Goal: Task Accomplishment & Management: Use online tool/utility

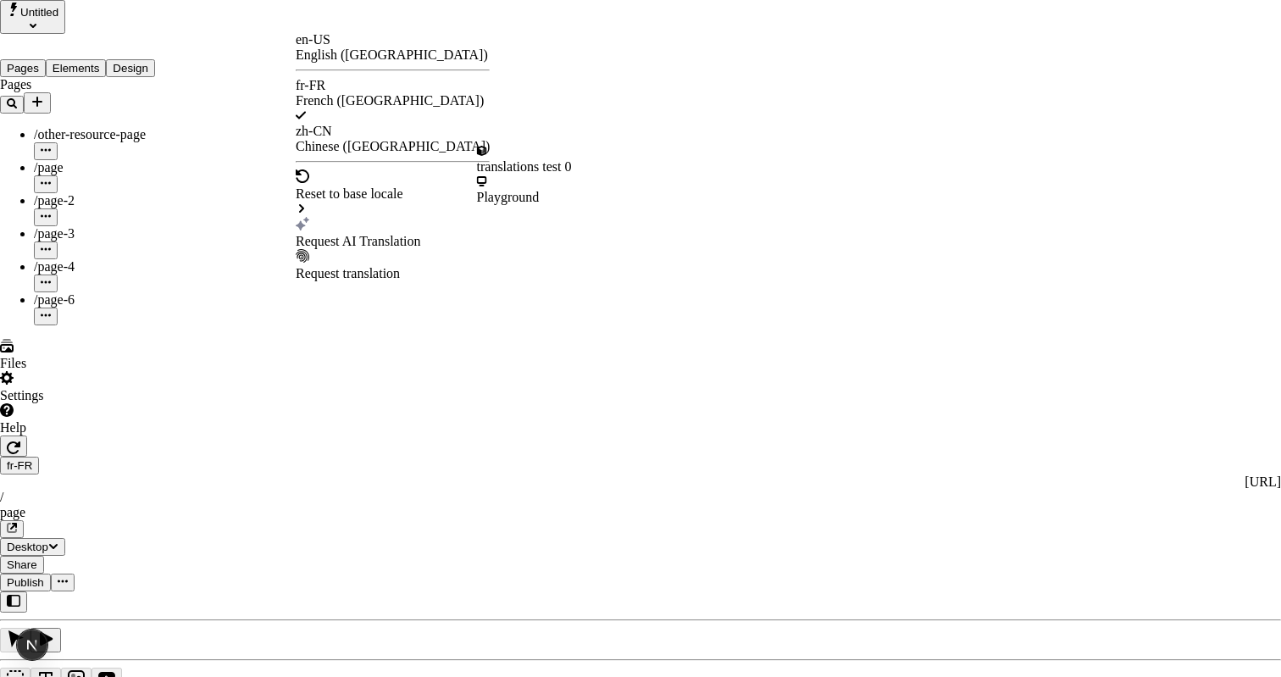
click at [356, 217] on div "Request AI Translation" at bounding box center [393, 233] width 194 height 32
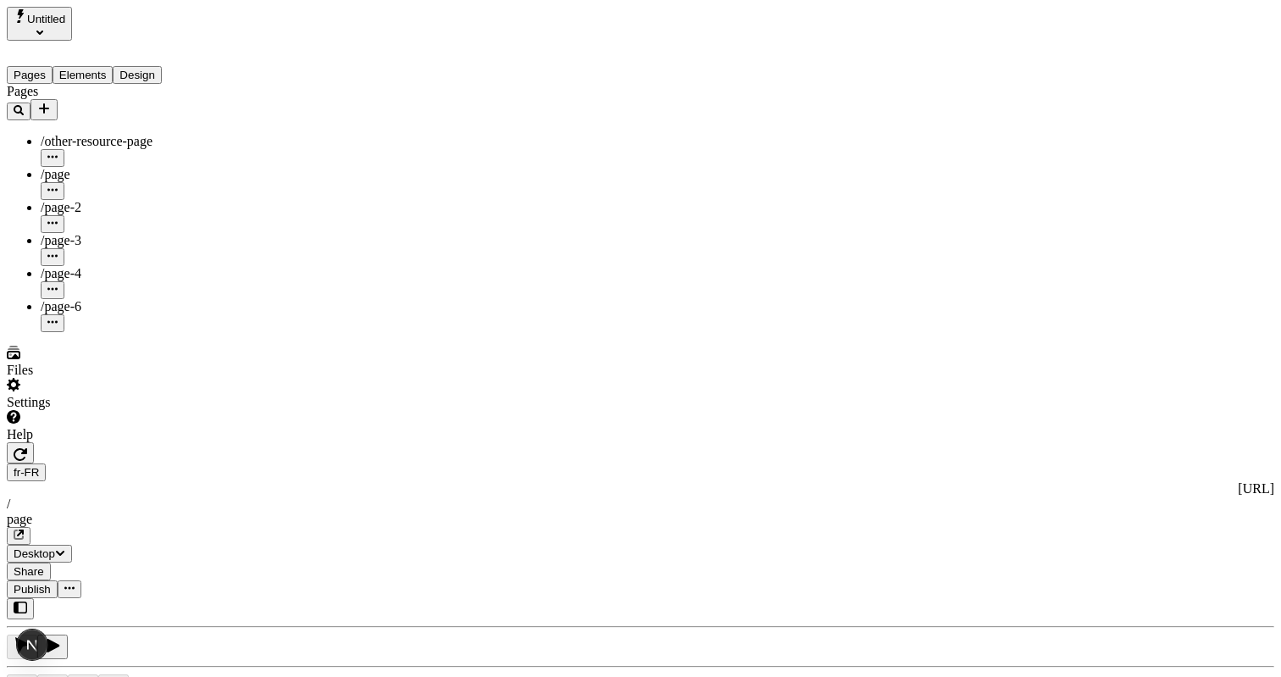
click at [82, 200] on div "/page-2" at bounding box center [133, 207] width 184 height 15
type input "The Great Translation Adventure"
type textarea "This is my French localized description. If it were empty, it would not appear …"
type input "/exploration-of-translations"
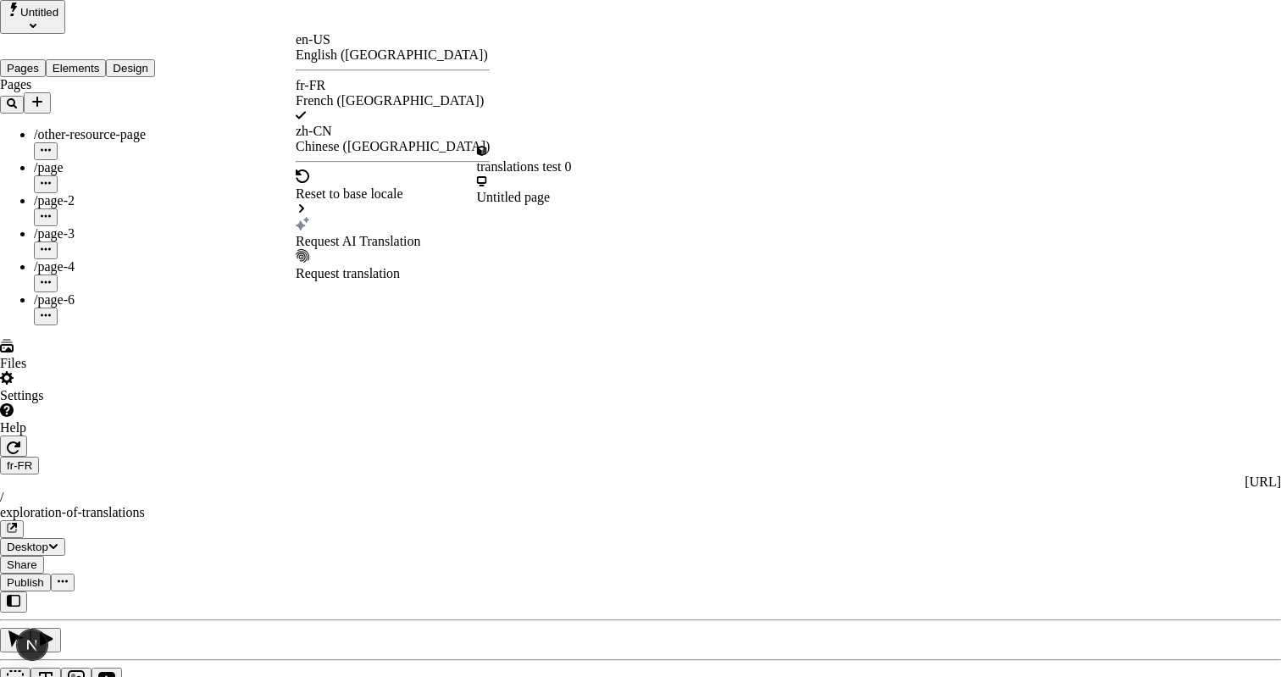
click at [357, 217] on div "Request AI Translation" at bounding box center [393, 233] width 194 height 32
click at [339, 217] on div "Request AI Translation" at bounding box center [393, 233] width 194 height 32
